Goal: Information Seeking & Learning: Learn about a topic

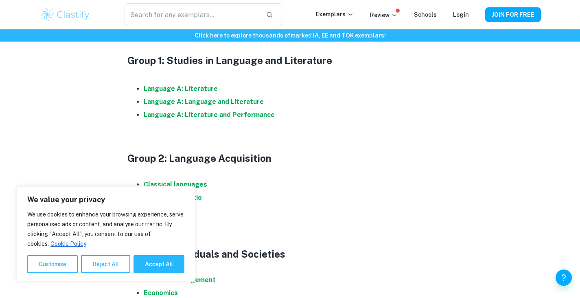
scroll to position [447, 0]
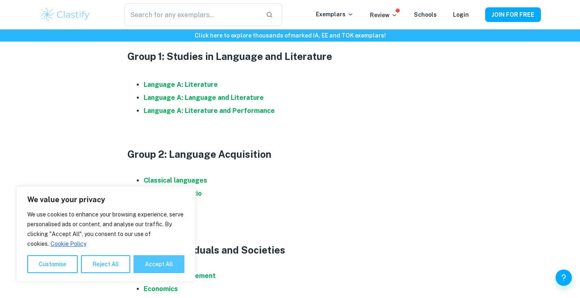
click at [145, 263] on button "Accept All" at bounding box center [159, 264] width 51 height 18
checkbox input "true"
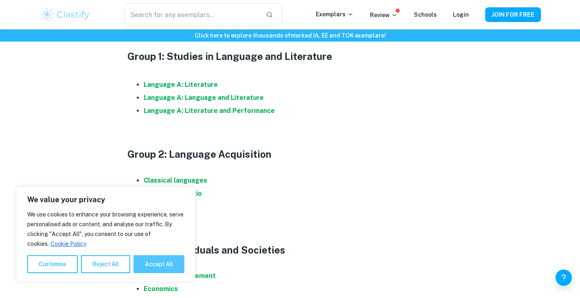
checkbox input "true"
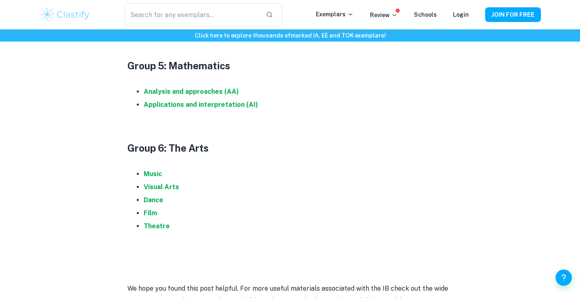
scroll to position [966, 0]
click at [214, 88] on strong "Analysis and approaches (AA)" at bounding box center [191, 91] width 95 height 8
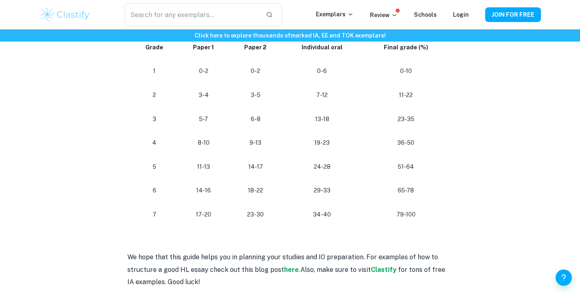
scroll to position [845, 0]
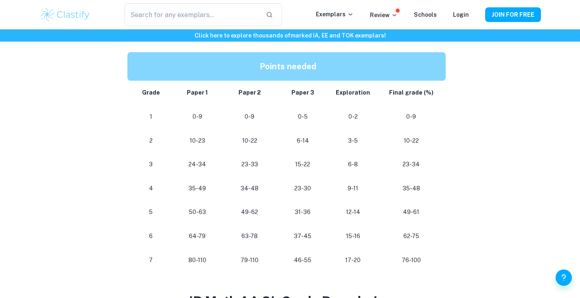
scroll to position [411, 0]
